Goal: Transaction & Acquisition: Book appointment/travel/reservation

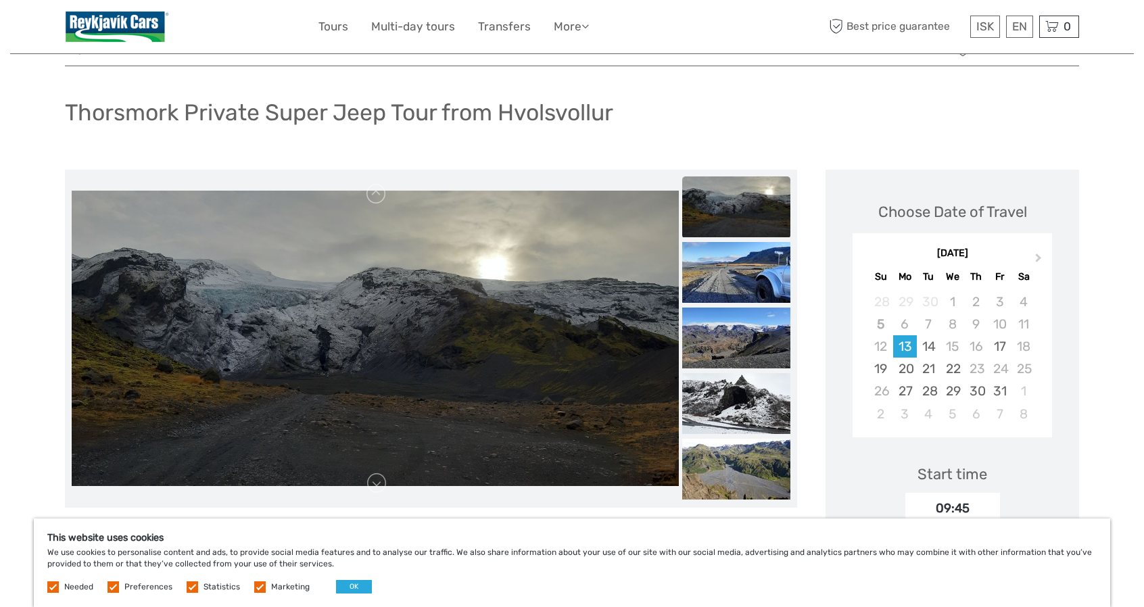
scroll to position [68, 0]
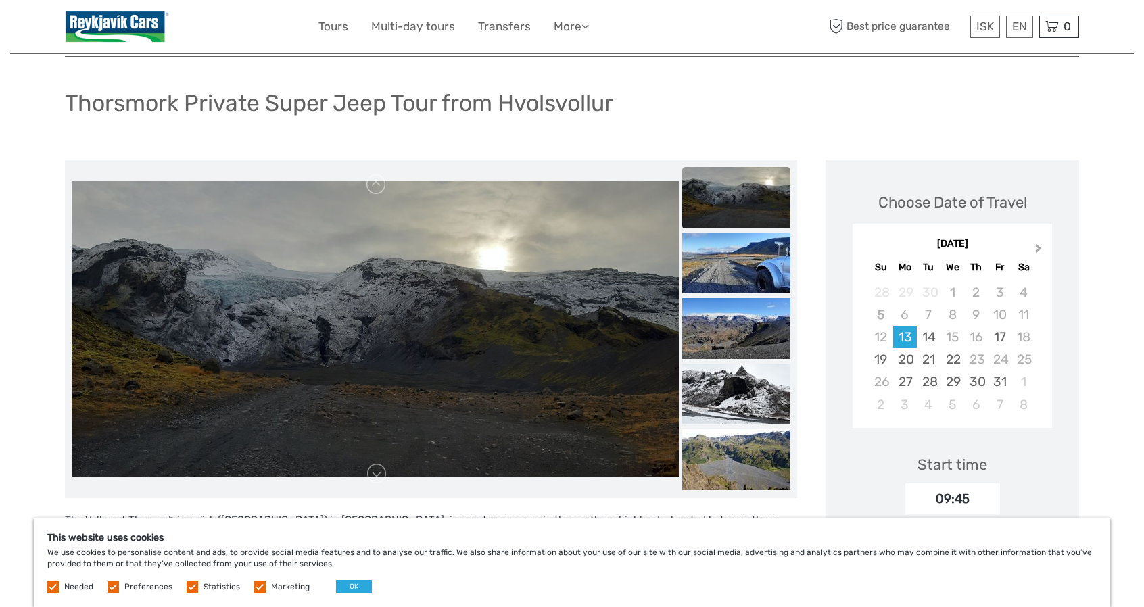
click at [1041, 250] on button "Next Month" at bounding box center [1040, 252] width 22 height 22
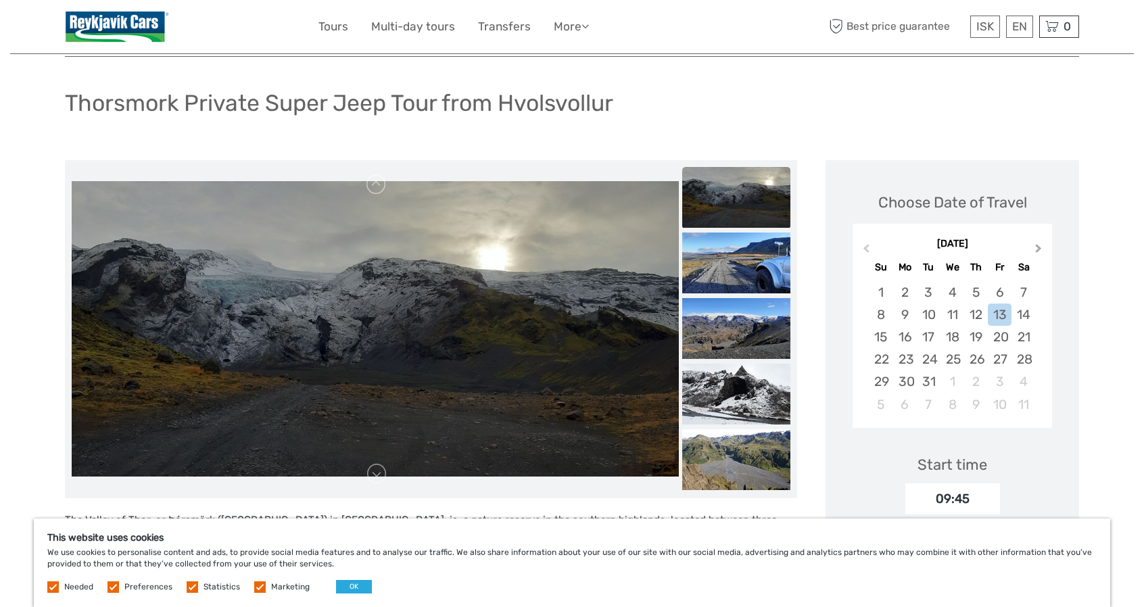
click at [1041, 250] on button "Next Month" at bounding box center [1040, 252] width 22 height 22
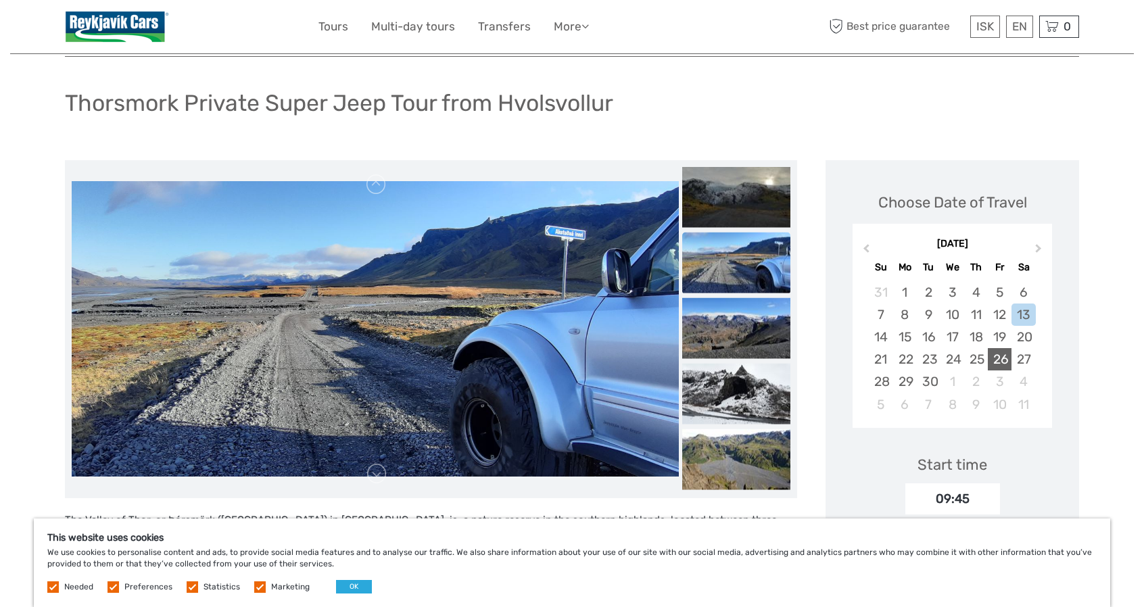
click at [1002, 357] on div "26" at bounding box center [1000, 359] width 24 height 22
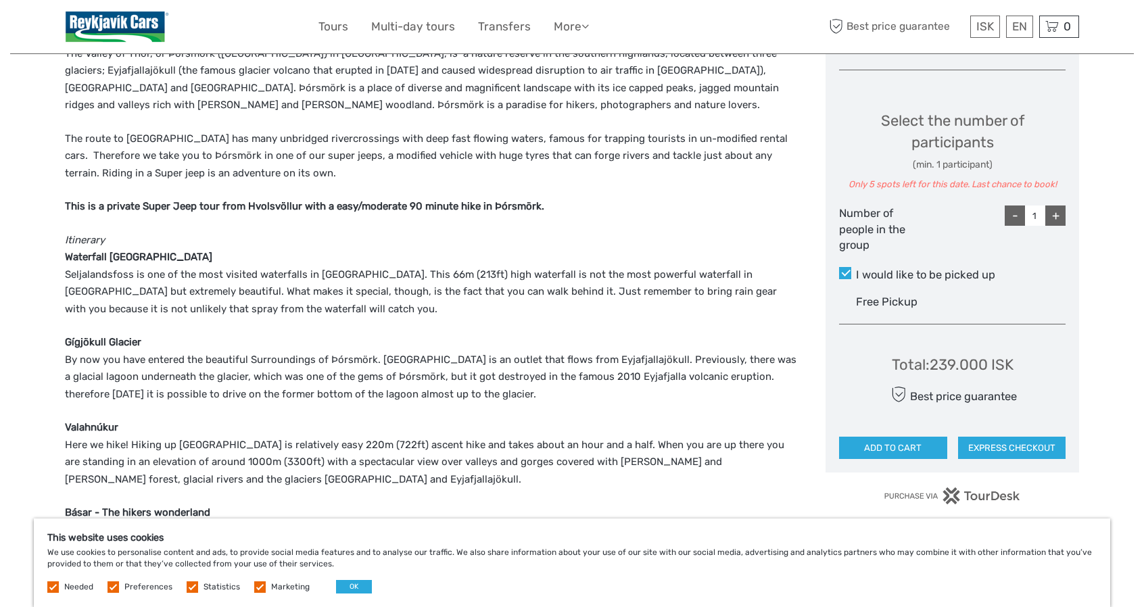
scroll to position [541, 0]
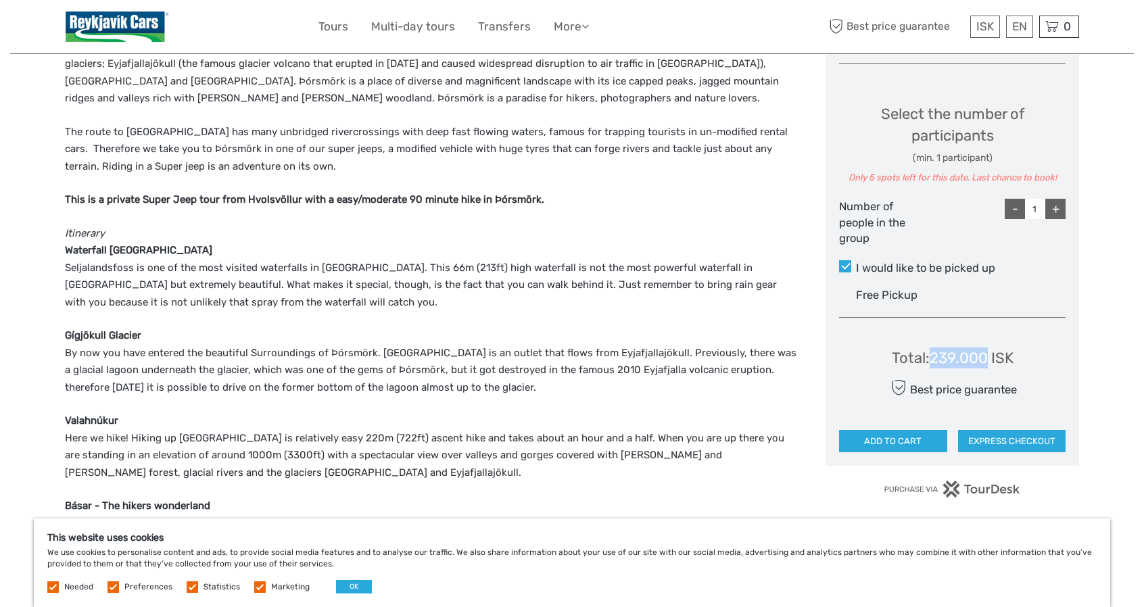
drag, startPoint x: 935, startPoint y: 357, endPoint x: 987, endPoint y: 358, distance: 52.8
click at [987, 358] on div "Total : 239.000 ISK" at bounding box center [953, 358] width 122 height 21
copy div "239.000"
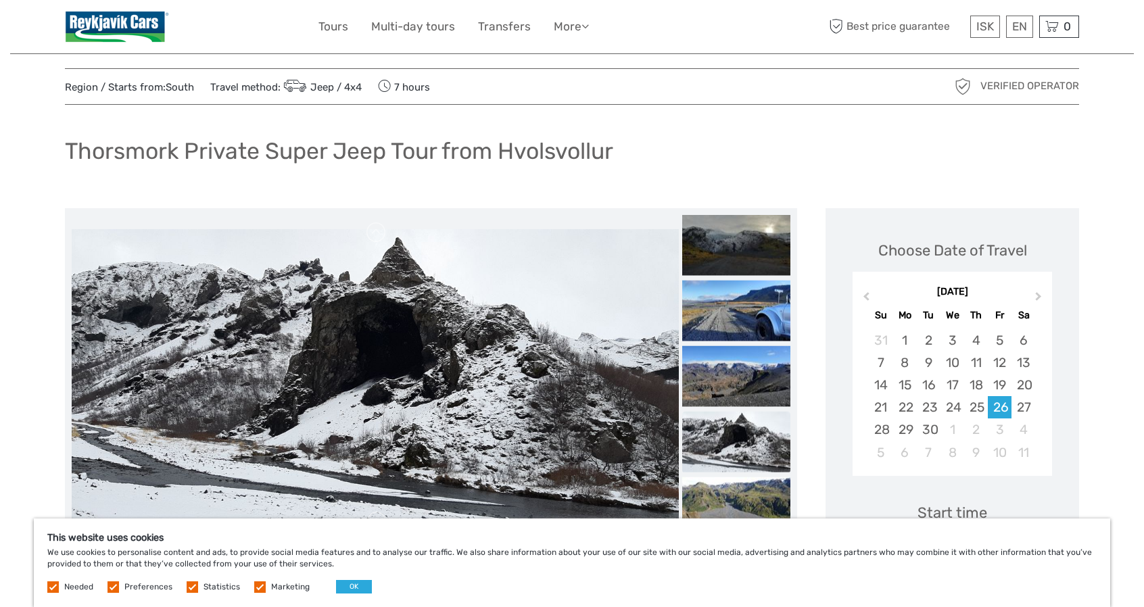
scroll to position [68, 0]
